Goal: Find specific page/section: Find specific page/section

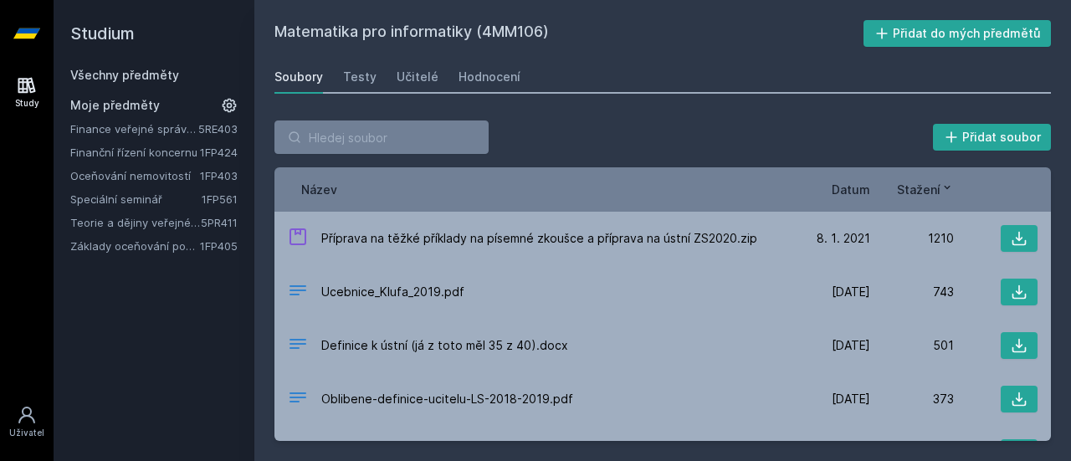
click at [386, 71] on div "Soubory Testy Učitelé Hodnocení" at bounding box center [663, 76] width 777 height 33
click at [403, 75] on div "Učitelé" at bounding box center [418, 77] width 42 height 17
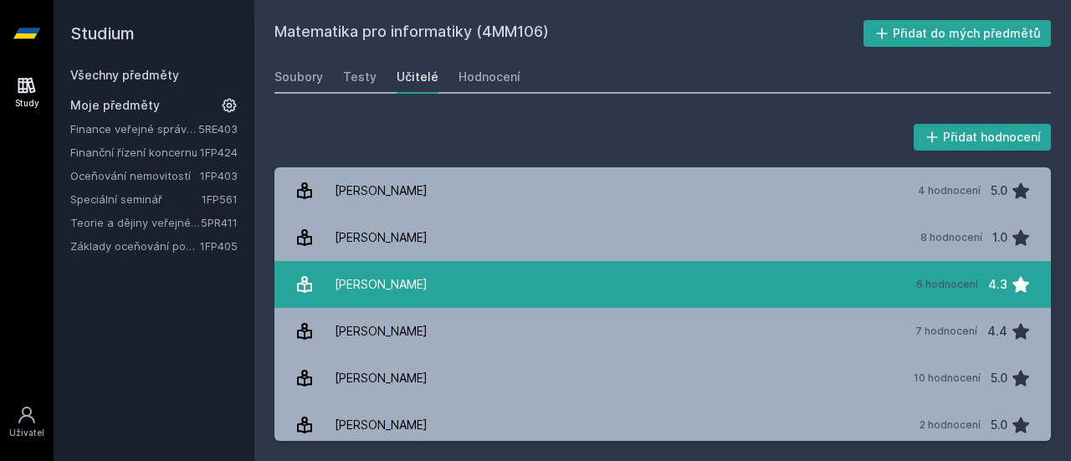
scroll to position [7, 0]
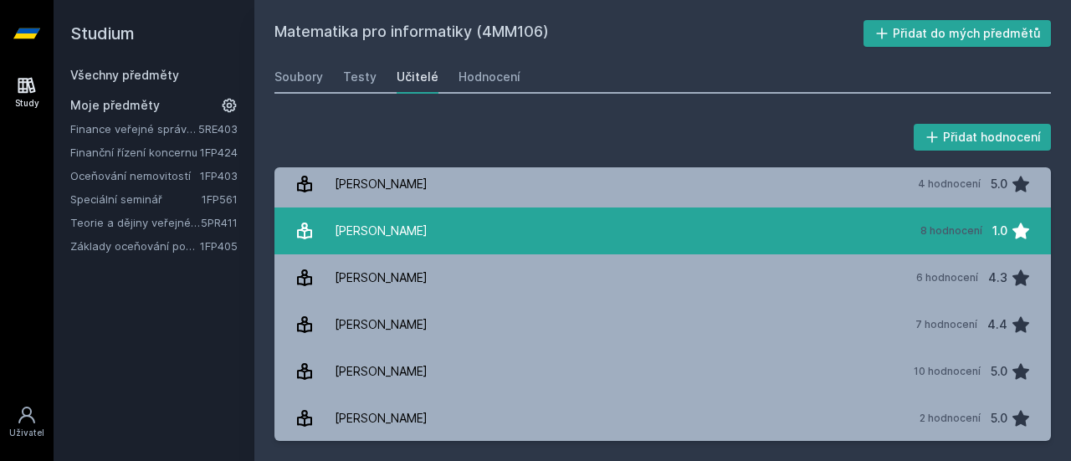
click at [551, 234] on link "[PERSON_NAME] 8 hodnocení 1.0" at bounding box center [663, 231] width 777 height 47
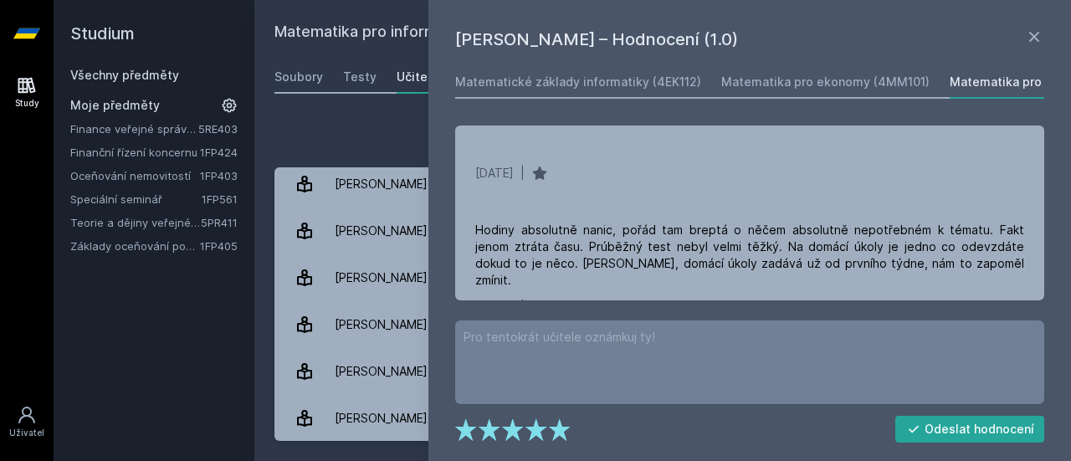
scroll to position [746, 0]
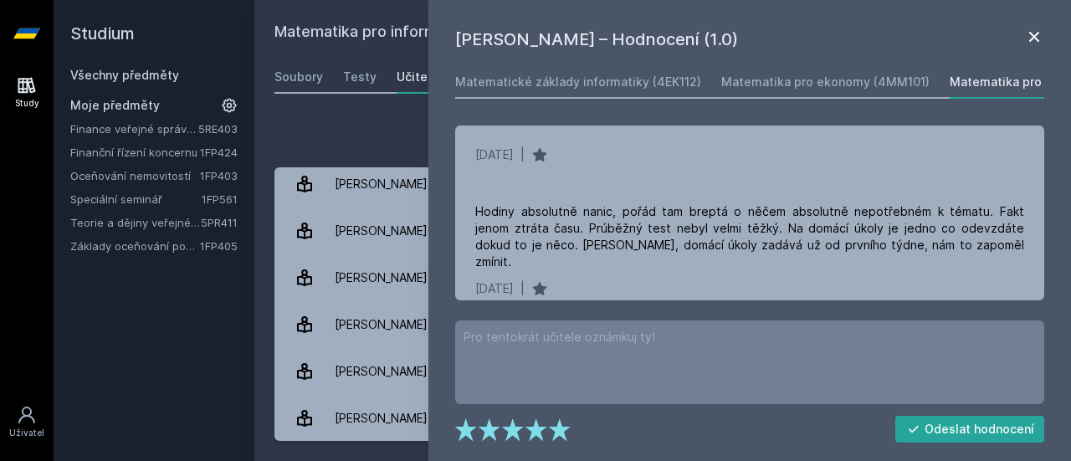
click at [1040, 34] on icon at bounding box center [1035, 37] width 20 height 20
